Goal: Find specific page/section: Find specific page/section

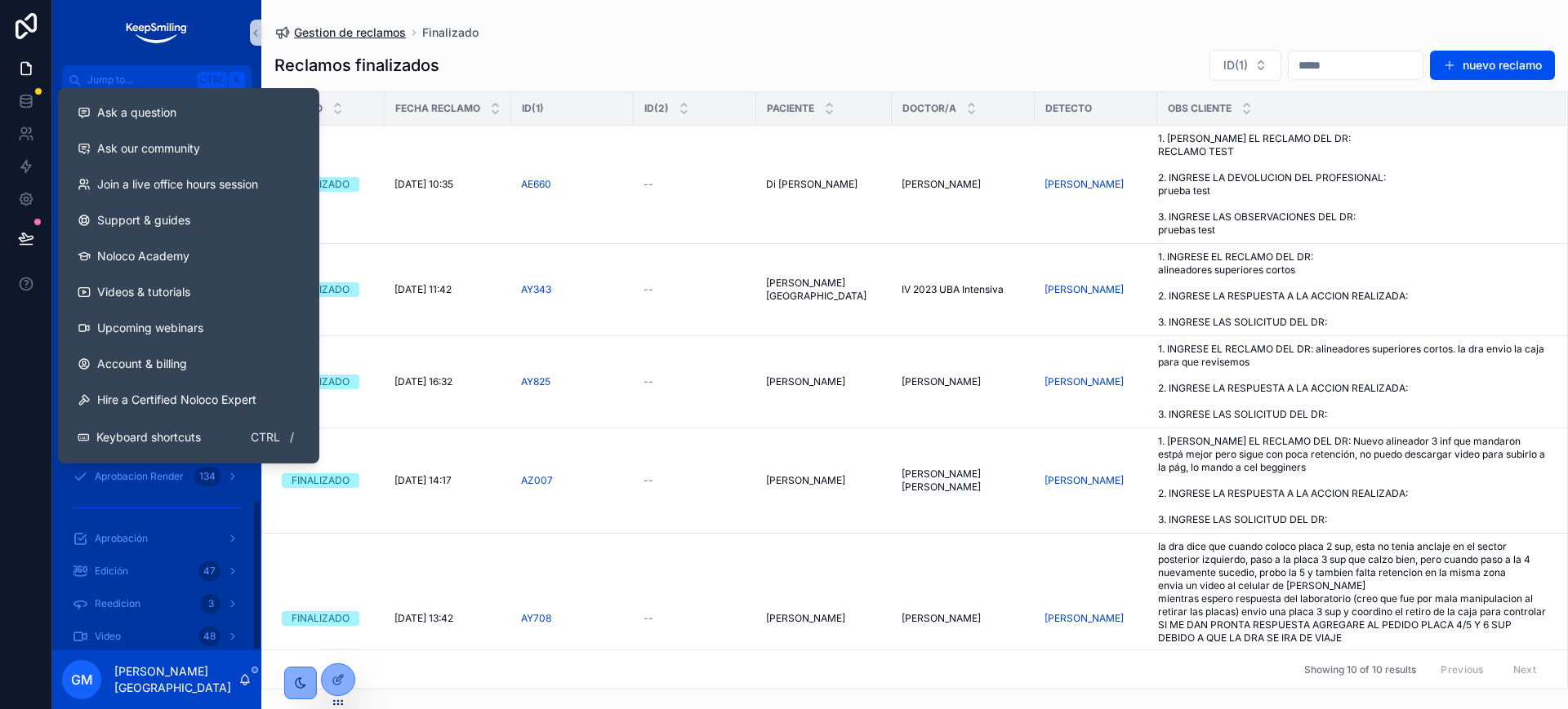
scroll to position [1498, 0]
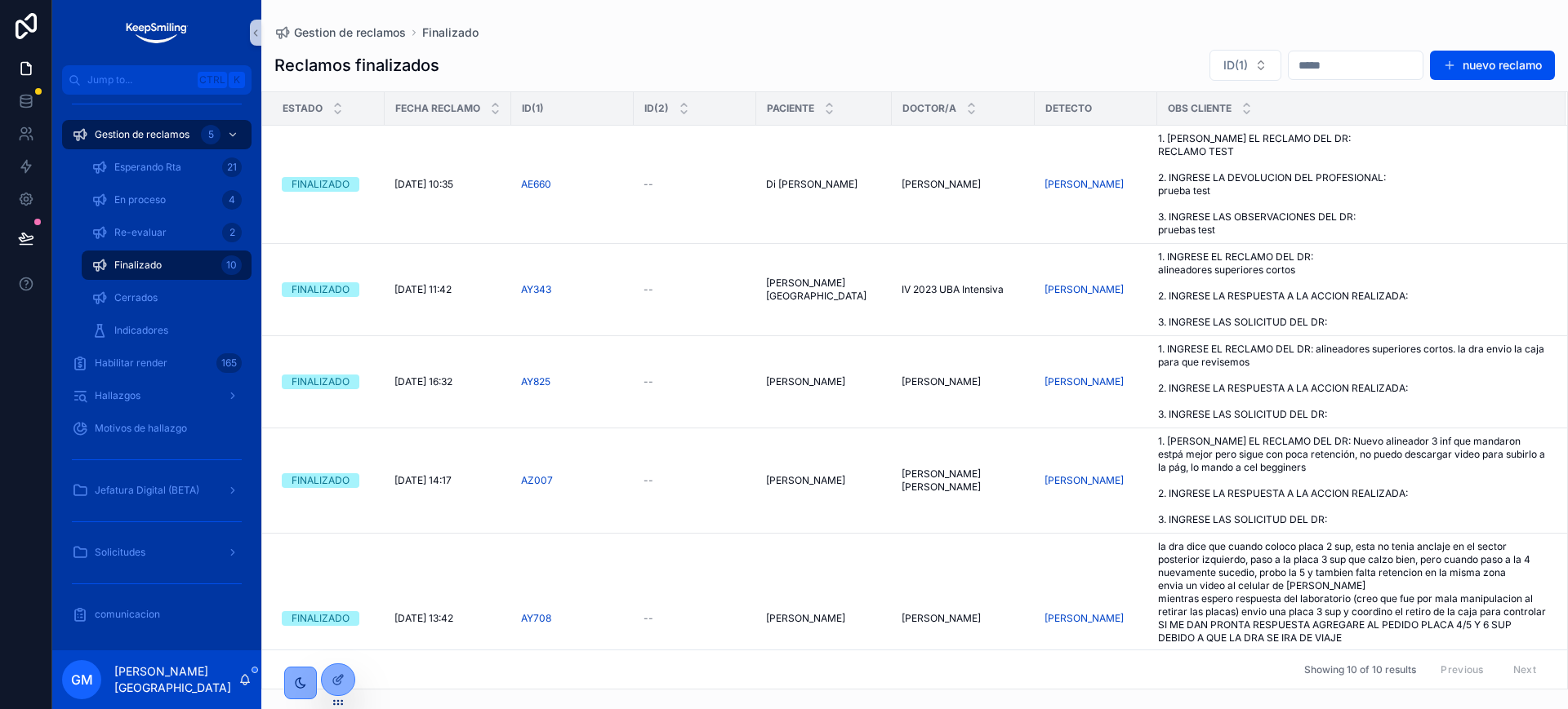
click at [342, 9] on div "Gestion de reclamos Finalizado Reclamos finalizados ID(1) nuevo reclamo Estado …" at bounding box center [915, 345] width 1307 height 690
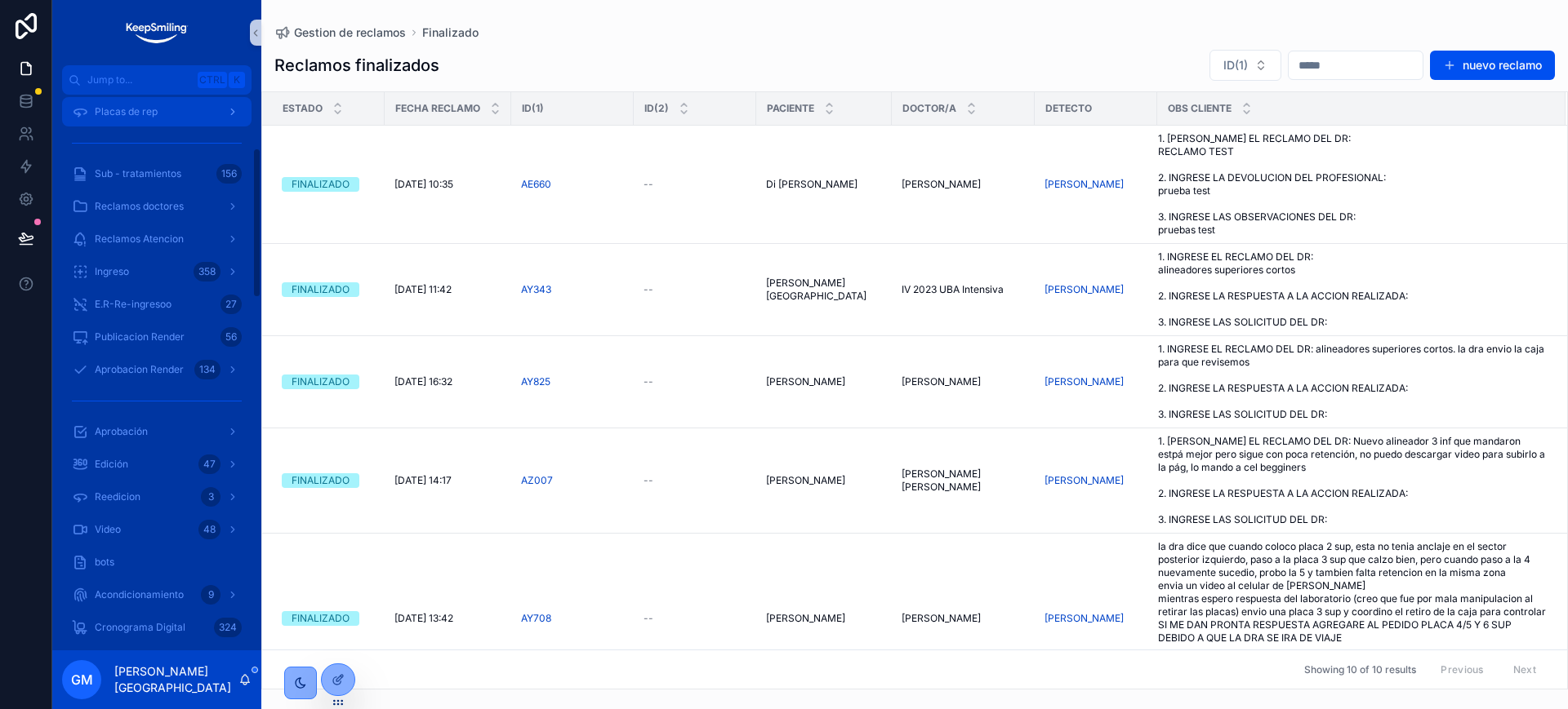
scroll to position [0, 0]
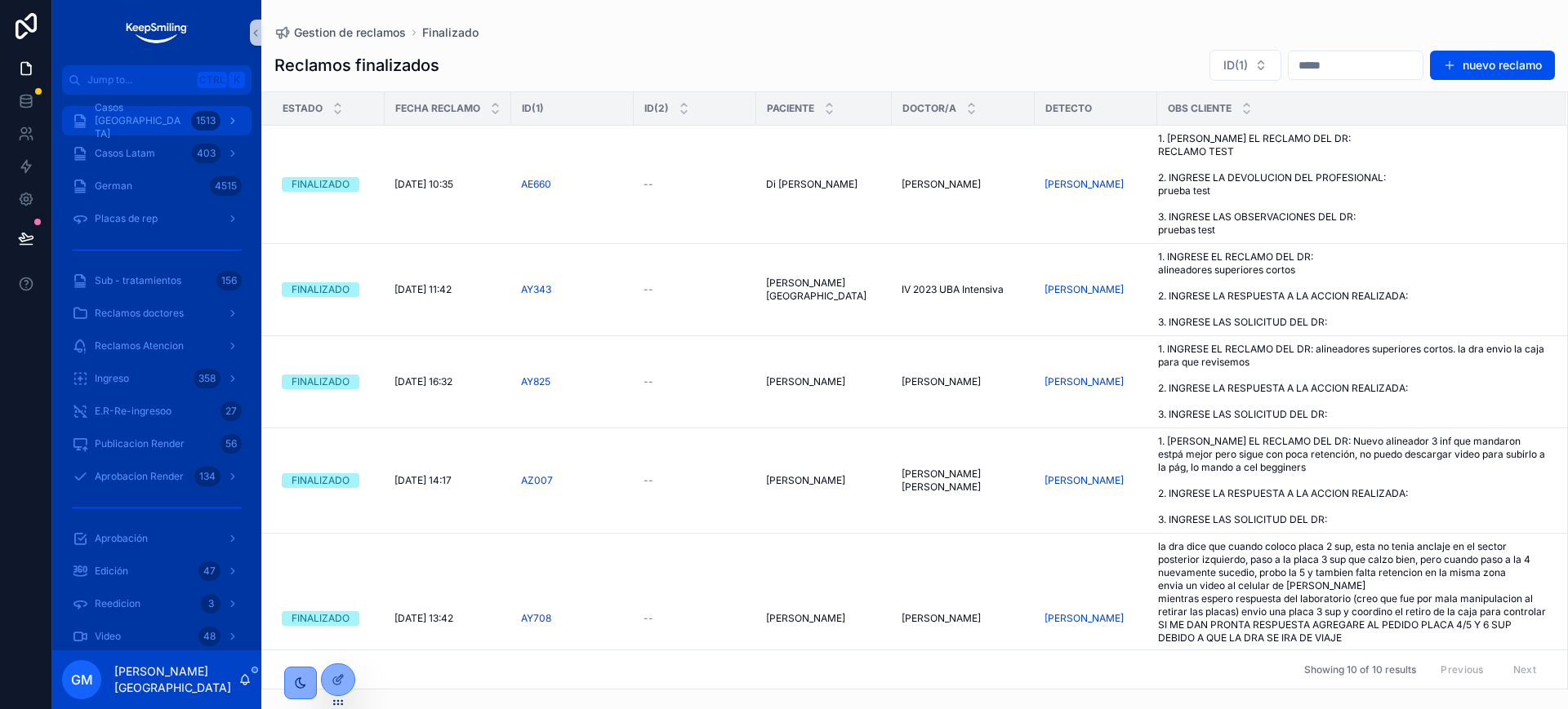
click at [161, 133] on div "Casos Argentina 1513" at bounding box center [157, 121] width 170 height 26
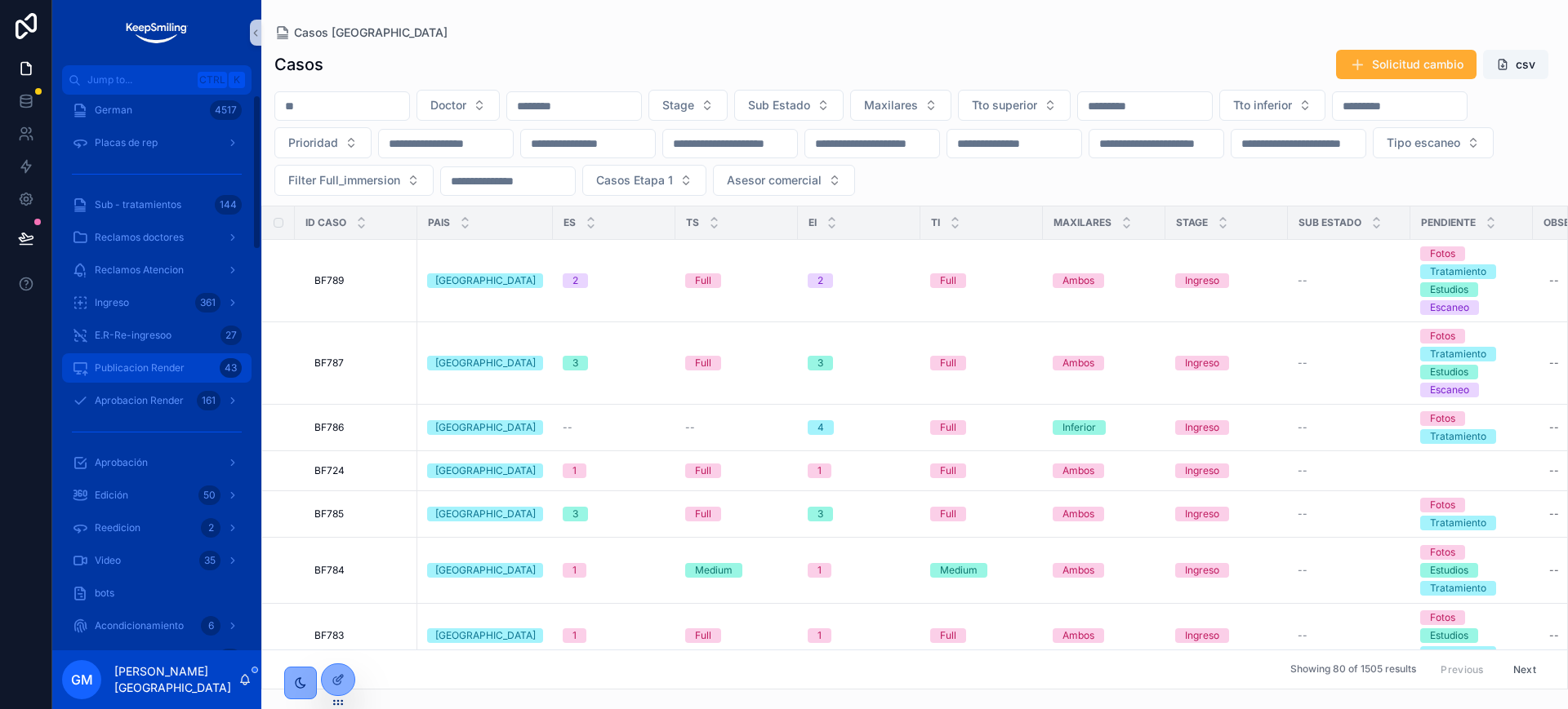
scroll to position [306, 0]
